Goal: Information Seeking & Learning: Find specific page/section

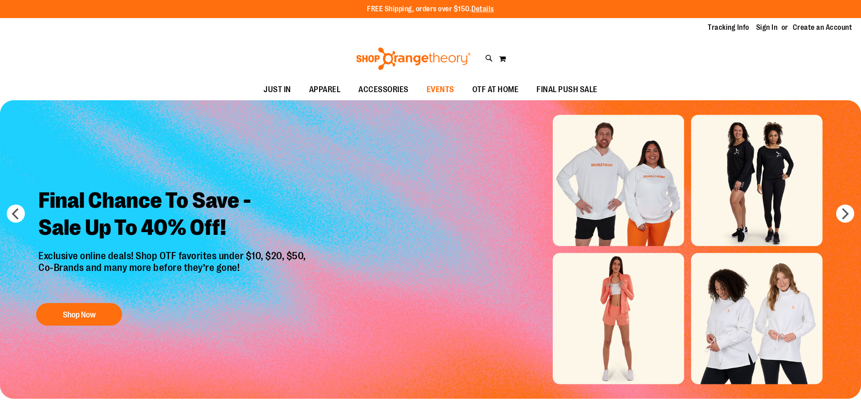
click at [448, 88] on span "EVENTS" at bounding box center [441, 90] width 28 height 20
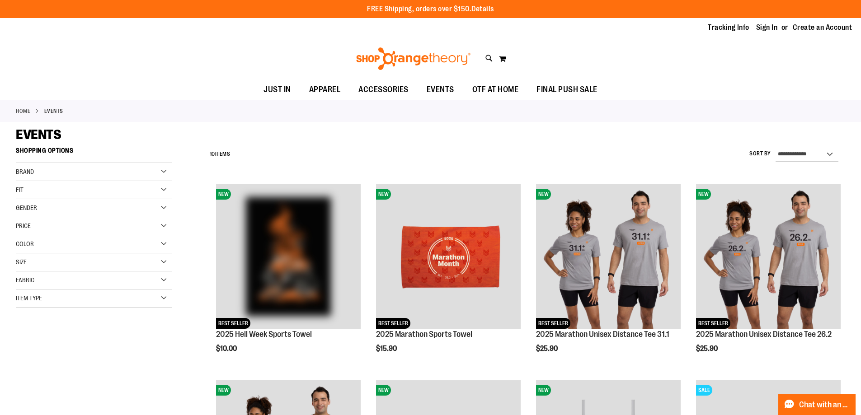
click at [437, 139] on div "EVENTS" at bounding box center [430, 135] width 829 height 16
click at [772, 24] on link "Sign In" at bounding box center [767, 28] width 22 height 10
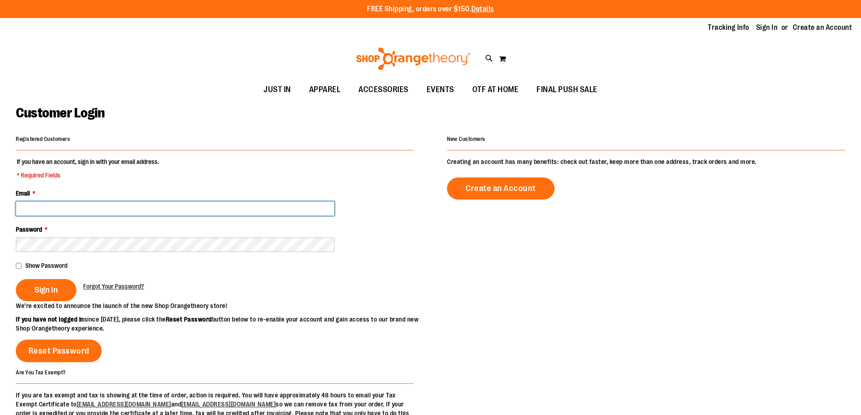
click at [124, 209] on input "Email *" at bounding box center [175, 209] width 319 height 14
drag, startPoint x: 93, startPoint y: 206, endPoint x: 0, endPoint y: 199, distance: 93.4
click at [0, 199] on main "Customer Login Registered Customers If you have an account, sign in with your e…" at bounding box center [430, 288] width 861 height 376
paste input "**********"
type input "**********"
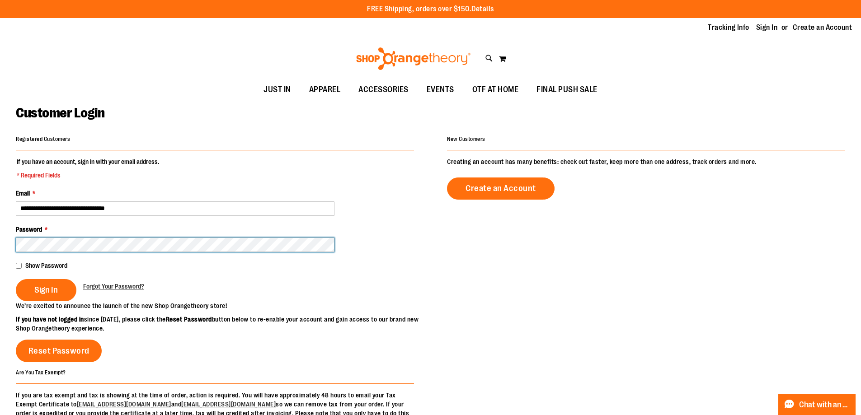
click at [16, 279] on button "Sign In" at bounding box center [46, 290] width 61 height 22
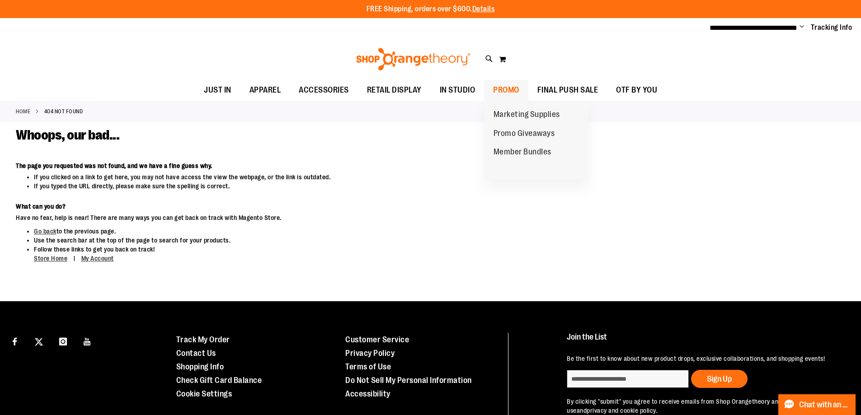
click at [501, 90] on span "PROMO" at bounding box center [506, 90] width 26 height 20
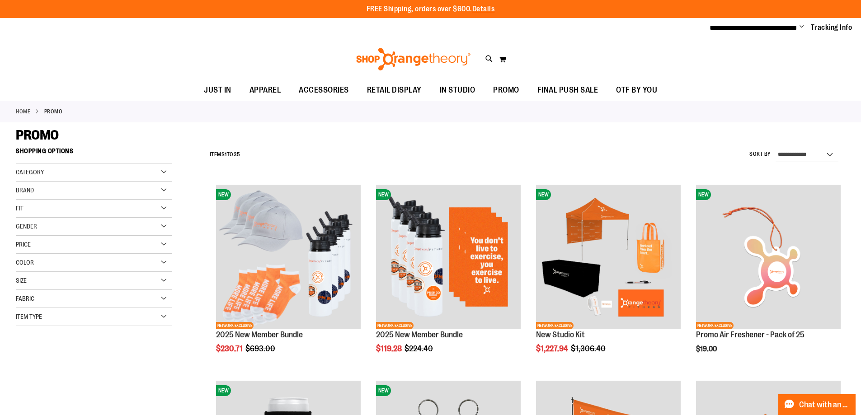
click at [170, 359] on div "Recently Ordered Last Ordered Items Add to Cart Ladies Legend Tee Add to Cart V…" at bounding box center [102, 353] width 173 height 18
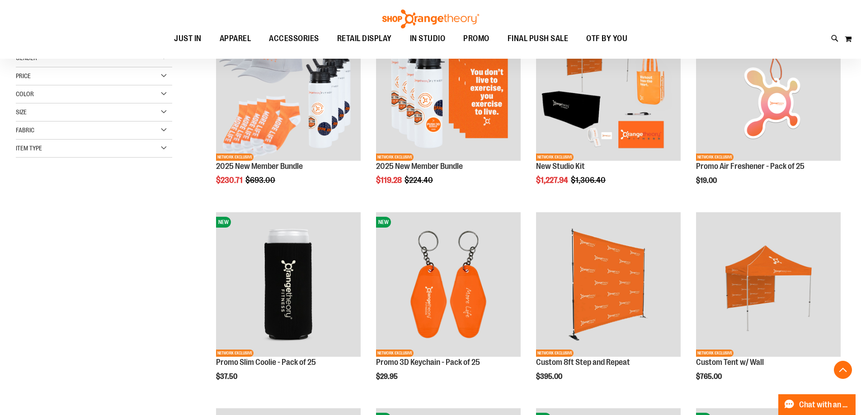
scroll to position [256, 0]
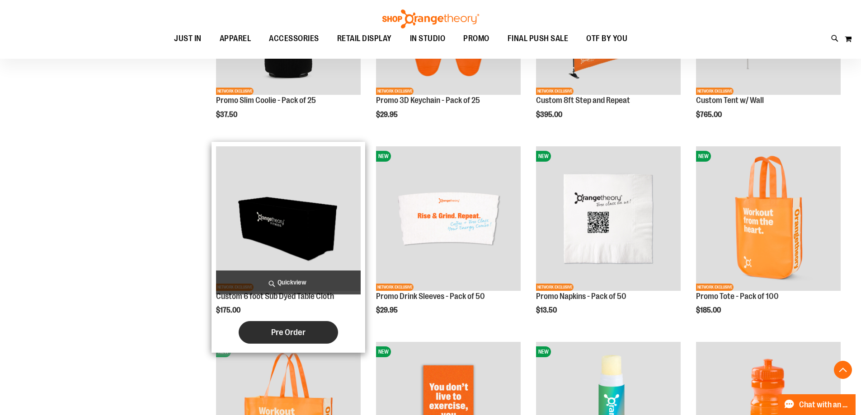
scroll to position [437, 0]
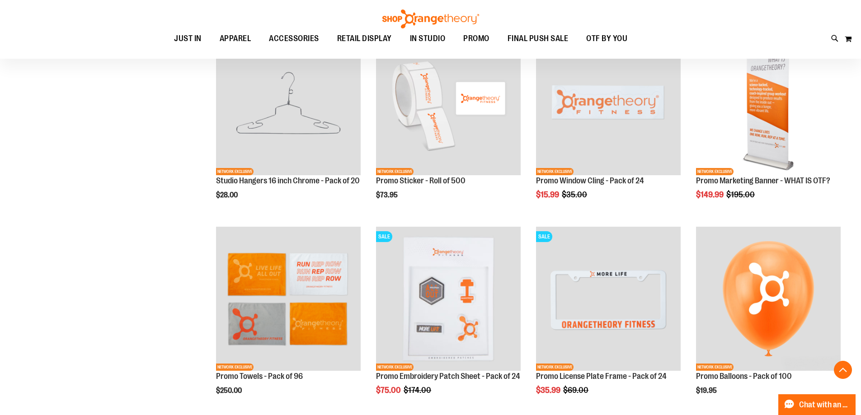
scroll to position [964, 0]
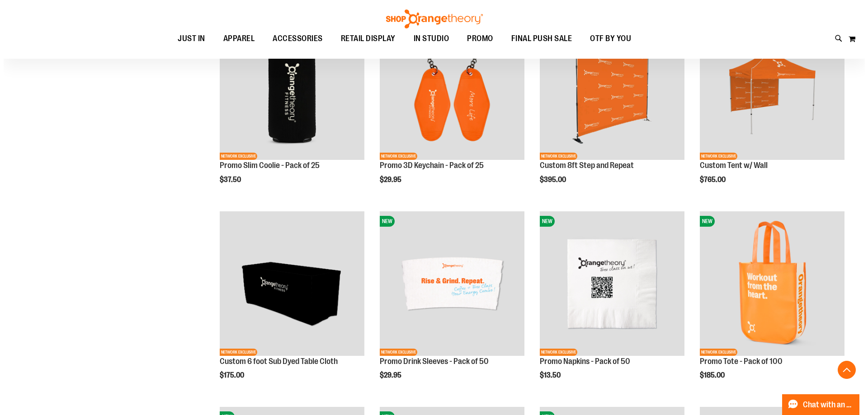
scroll to position [361, 0]
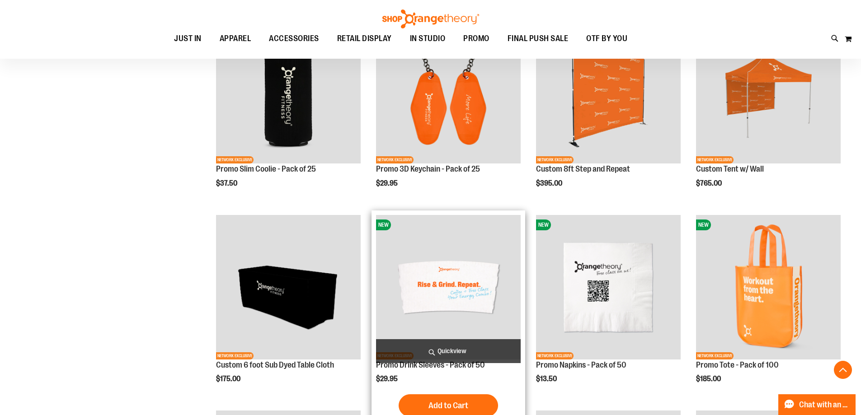
click at [446, 348] on span "Quickview" at bounding box center [448, 351] width 145 height 24
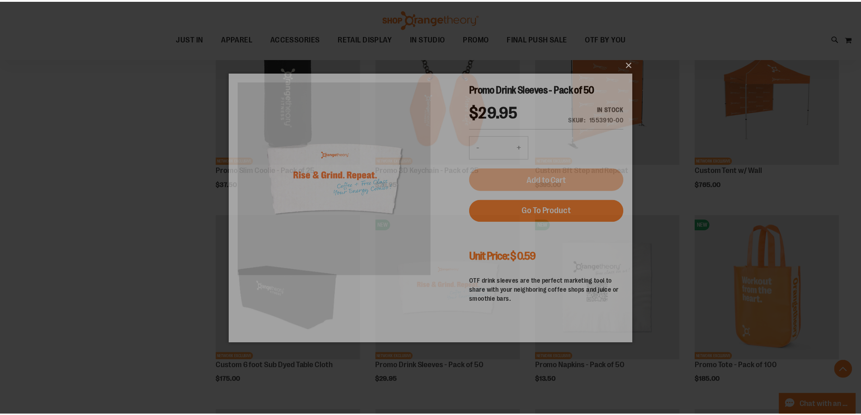
scroll to position [0, 0]
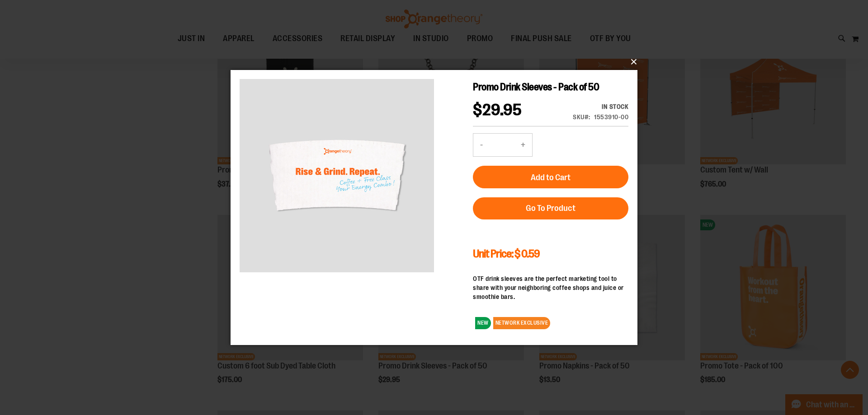
click at [633, 59] on button "×" at bounding box center [436, 62] width 407 height 20
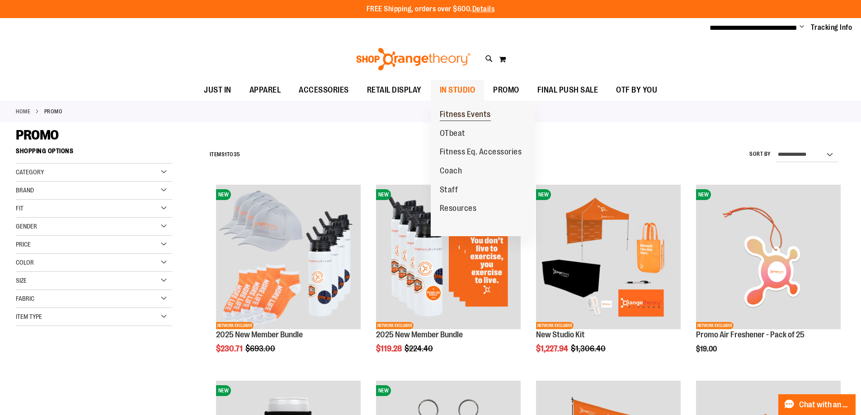
click at [461, 110] on span "Fitness Events" at bounding box center [465, 115] width 51 height 11
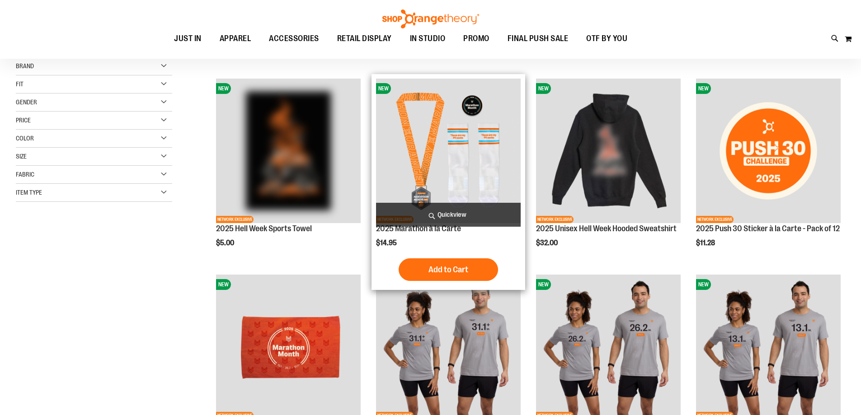
scroll to position [105, 0]
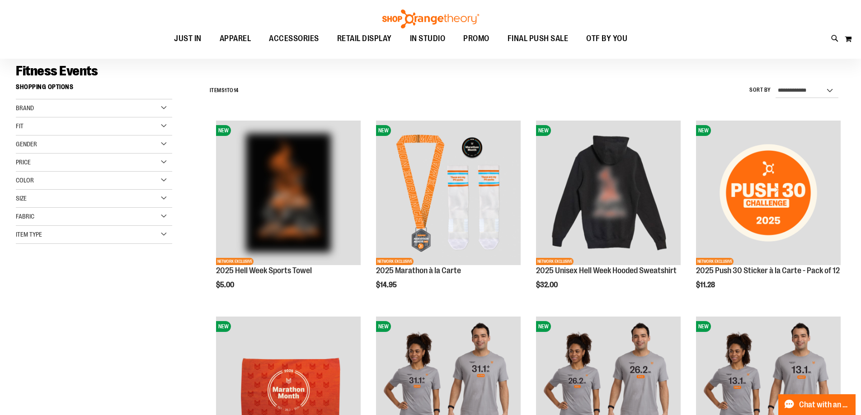
scroll to position [40, 0]
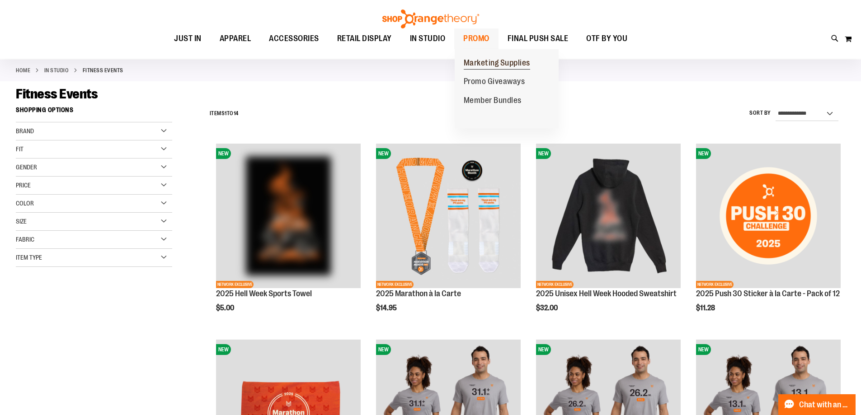
click at [524, 61] on span "Marketing Supplies" at bounding box center [497, 63] width 66 height 11
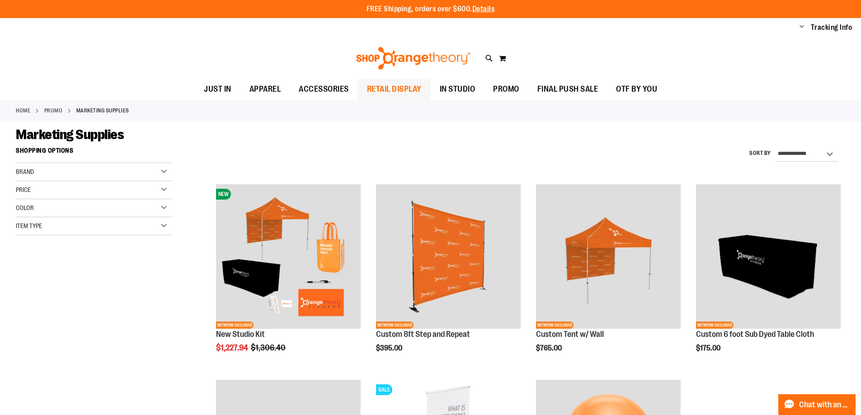
click at [391, 86] on span "RETAIL DISPLAY" at bounding box center [394, 89] width 55 height 20
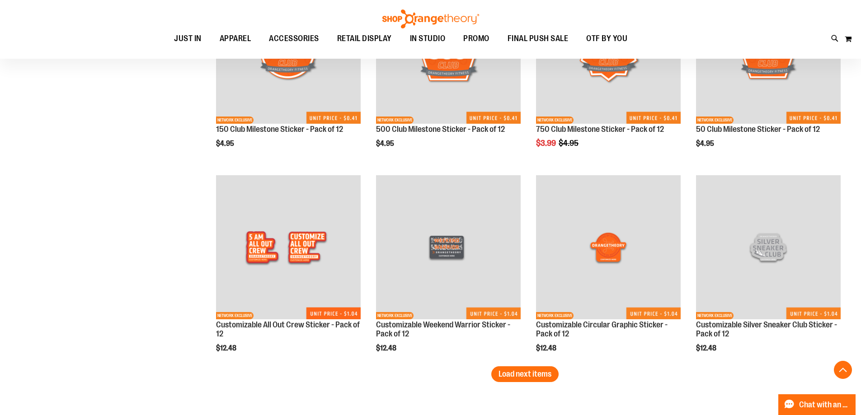
scroll to position [1592, 0]
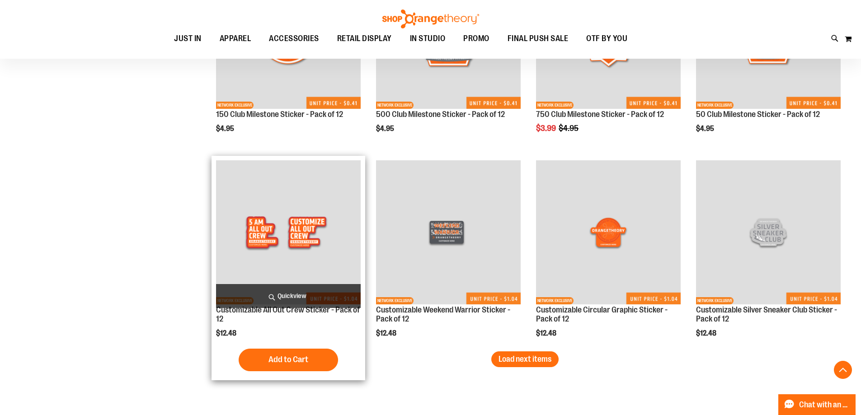
click at [294, 227] on img "product" at bounding box center [288, 232] width 145 height 145
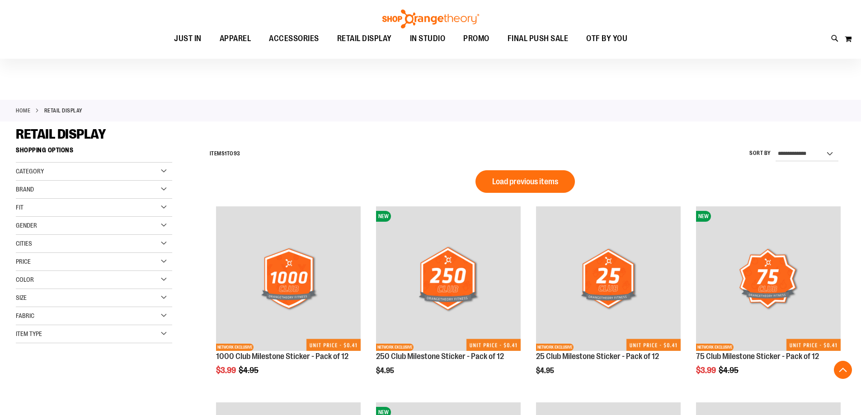
scroll to position [611, 0]
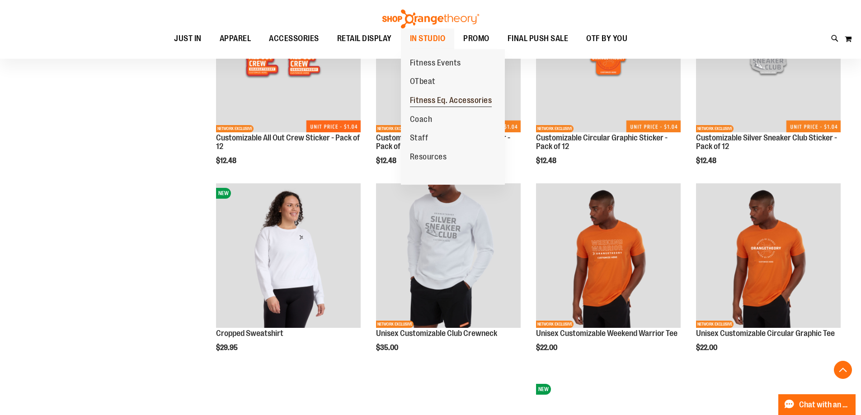
click at [431, 103] on span "Fitness Eq. Accessories" at bounding box center [451, 101] width 82 height 11
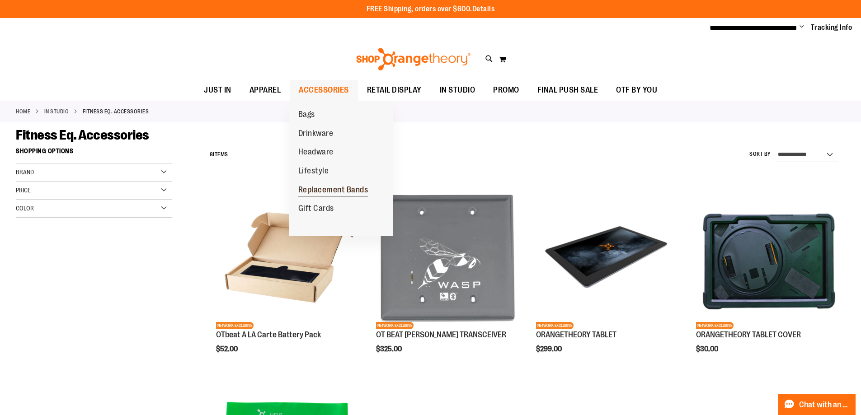
click at [342, 188] on span "Replacement Bands" at bounding box center [333, 190] width 70 height 11
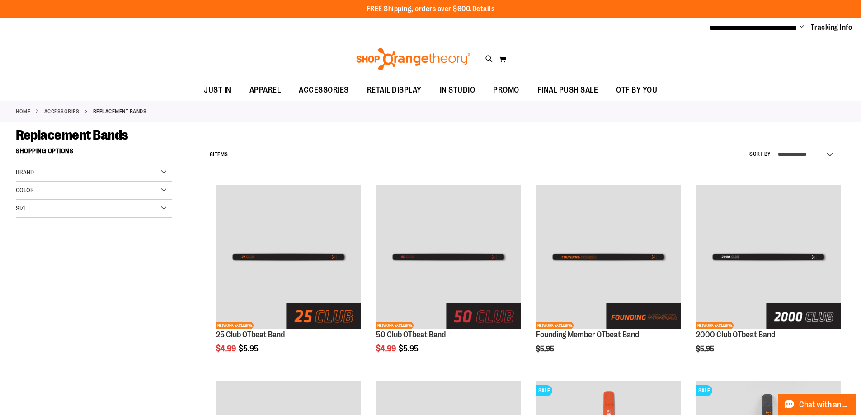
click at [16, 108] on link "Home" at bounding box center [23, 112] width 14 height 8
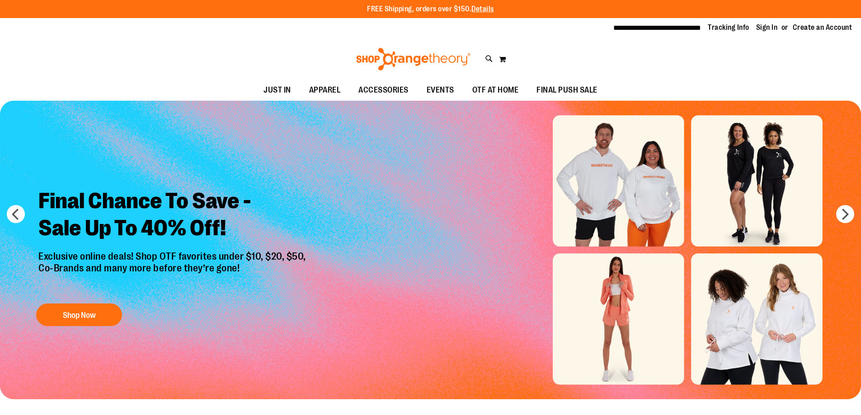
click at [489, 57] on icon at bounding box center [489, 59] width 8 height 10
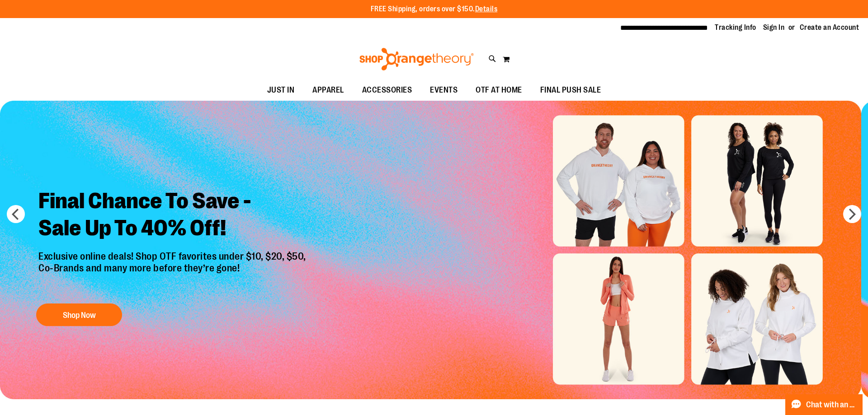
click at [258, 49] on input "Search" at bounding box center [433, 51] width 688 height 30
type input "**********"
